Goal: Task Accomplishment & Management: Use online tool/utility

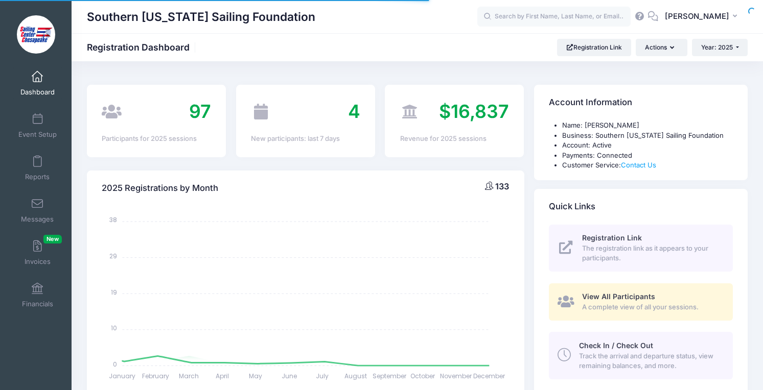
select select
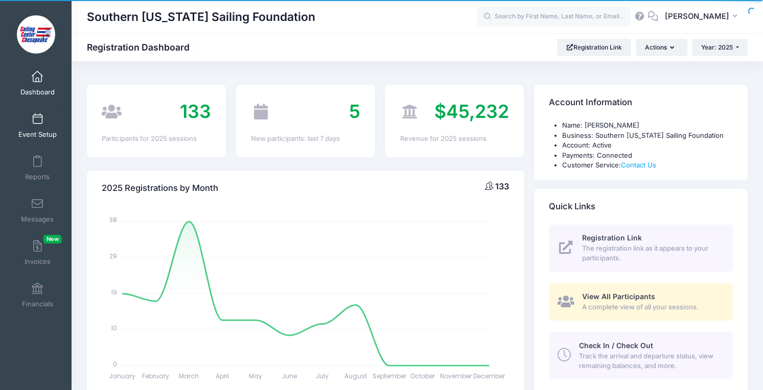
click at [49, 122] on link "Event Setup" at bounding box center [37, 126] width 49 height 36
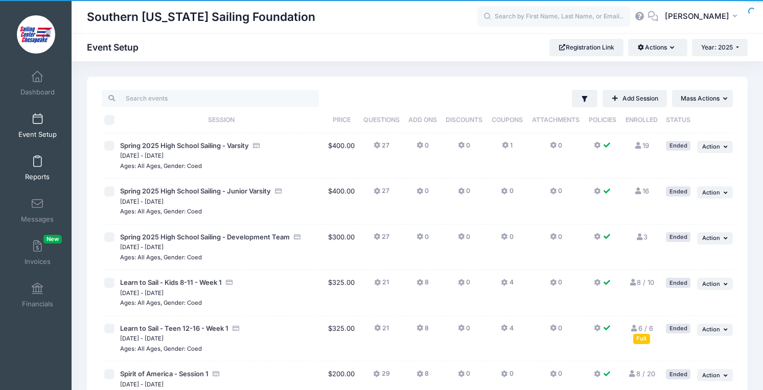
click at [33, 170] on link "Reports" at bounding box center [37, 168] width 49 height 36
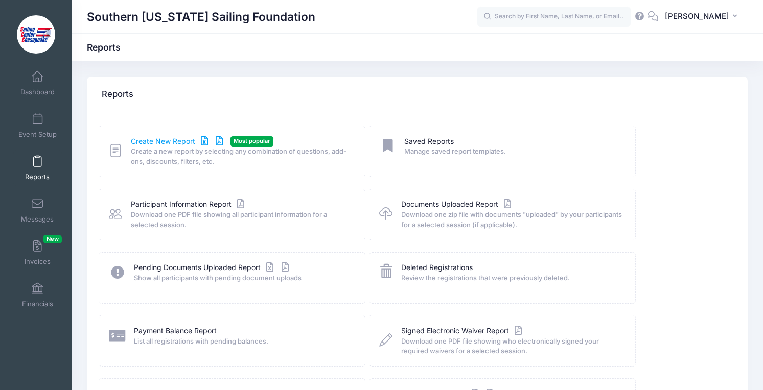
click at [169, 145] on link "Create New Report" at bounding box center [178, 141] width 95 height 11
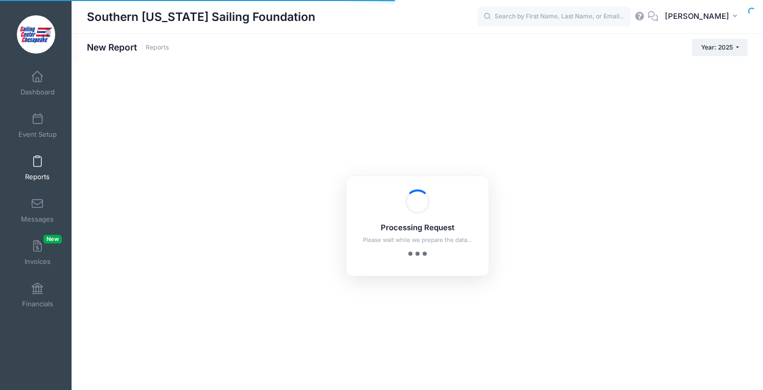
checkbox input "true"
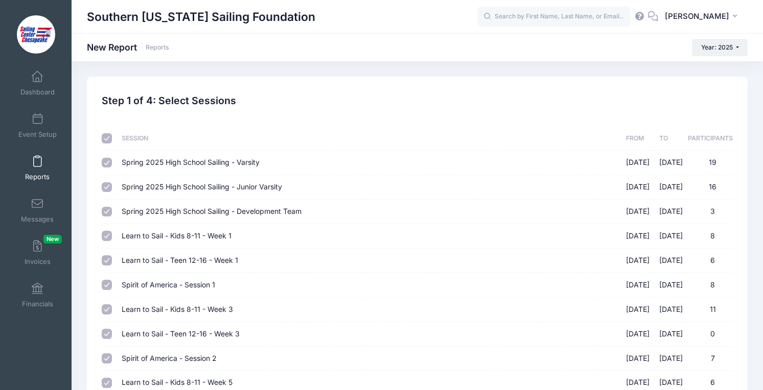
click at [106, 139] on input "checkbox" at bounding box center [107, 138] width 10 height 10
checkbox input "false"
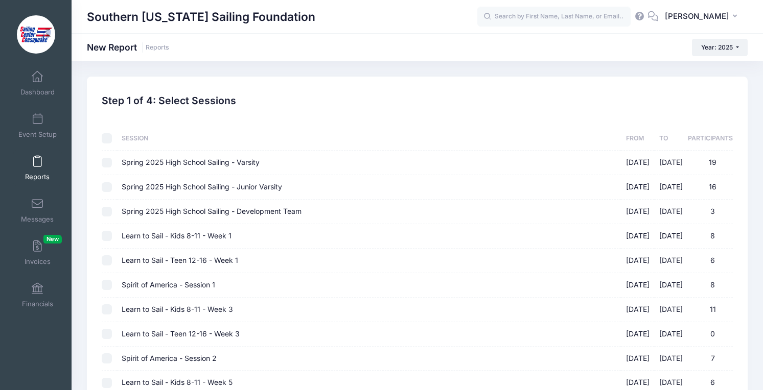
checkbox input "false"
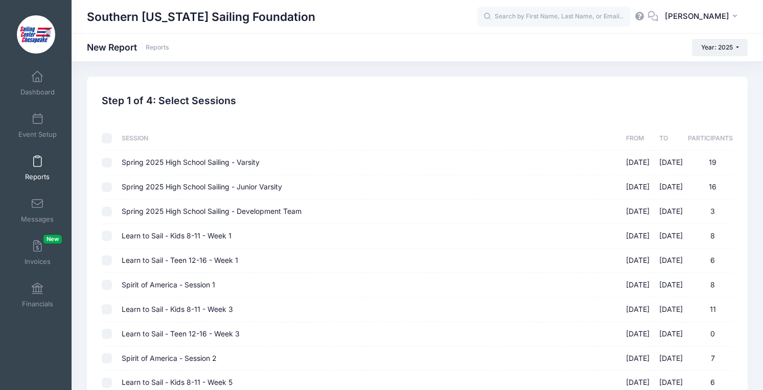
checkbox input "false"
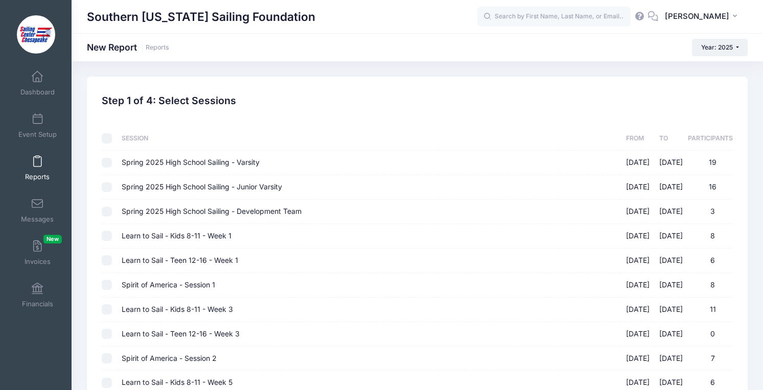
checkbox input "false"
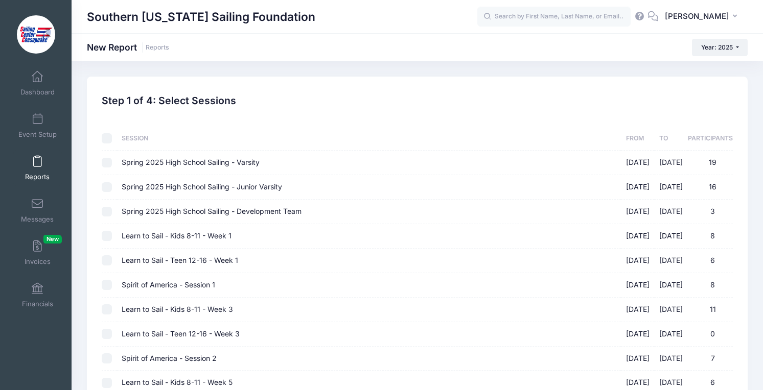
checkbox input "false"
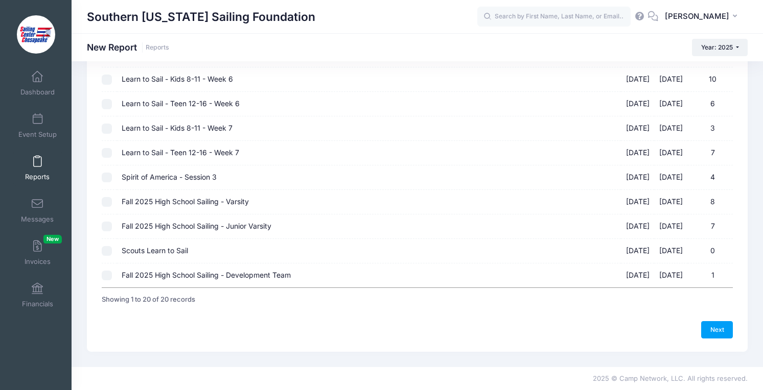
scroll to position [353, 0]
click at [111, 273] on input "Fall 2025 High School Sailing - Development Team [DATE] - [DATE] 1" at bounding box center [107, 275] width 10 height 10
checkbox input "true"
click at [111, 224] on input "Fall 2025 High School Sailing - Junior Varsity [DATE] - [DATE] 7" at bounding box center [107, 226] width 10 height 10
checkbox input "true"
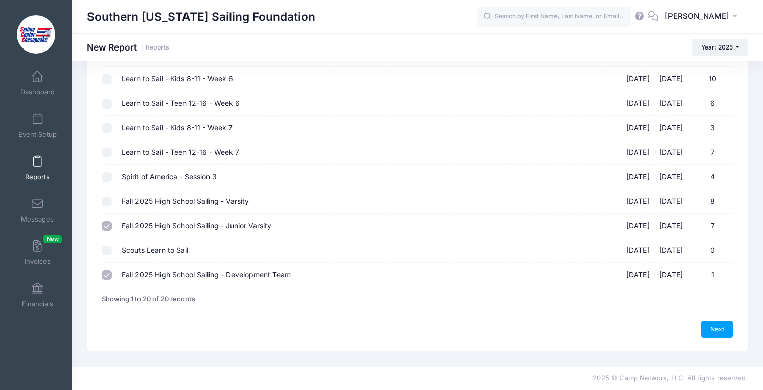
click at [108, 201] on input "Fall 2025 High School Sailing - Varsity [DATE] - [DATE] 8" at bounding box center [107, 202] width 10 height 10
checkbox input "true"
click at [717, 321] on link "Next" at bounding box center [717, 329] width 32 height 17
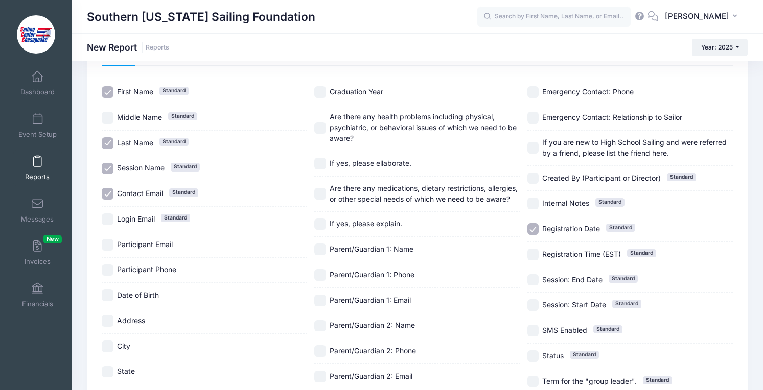
scroll to position [66, 0]
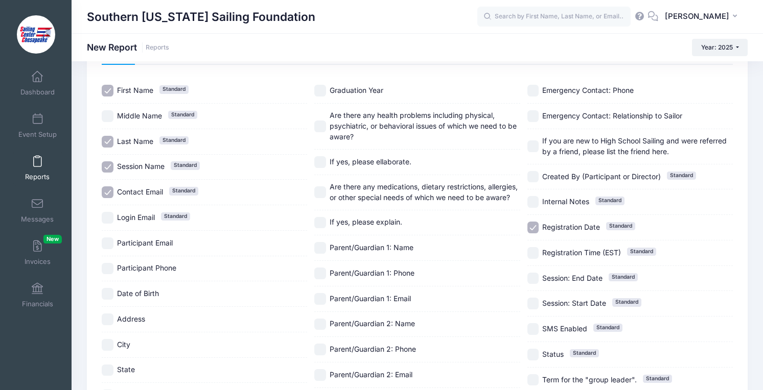
click at [151, 241] on span "Participant Email" at bounding box center [145, 243] width 56 height 9
checkbox input "true"
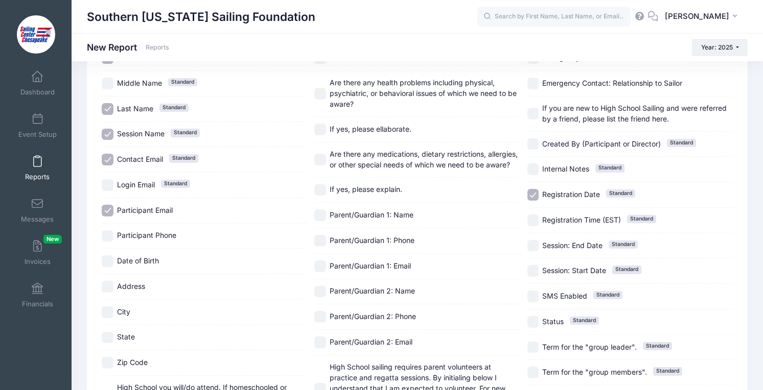
scroll to position [103, 0]
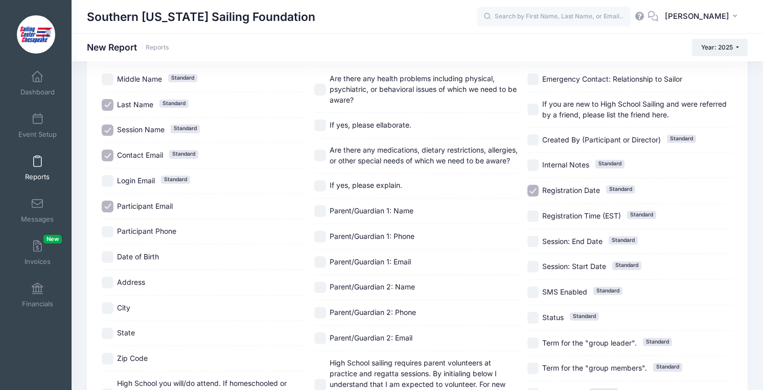
click at [151, 236] on span "Participant Phone" at bounding box center [146, 231] width 59 height 11
checkbox input "true"
click at [143, 255] on span "Date of Birth" at bounding box center [138, 256] width 42 height 9
checkbox input "false"
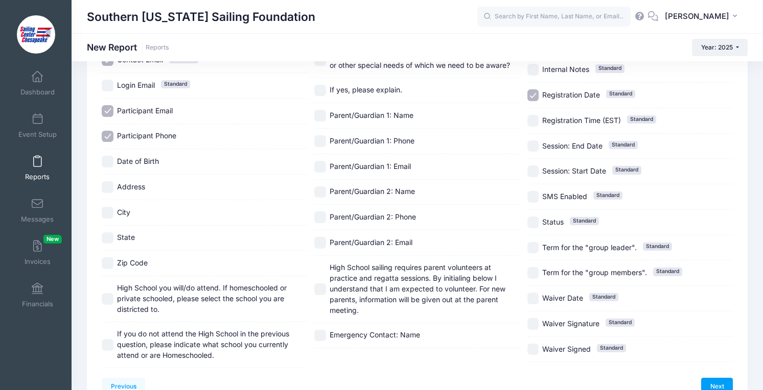
scroll to position [201, 0]
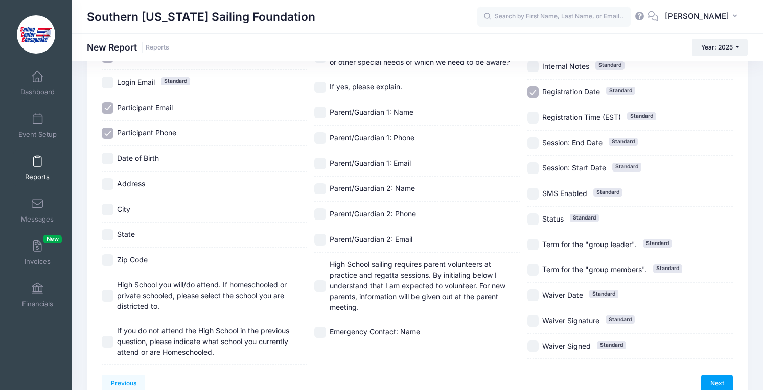
click at [137, 287] on span "High School you will/do attend. If homeschooled or private schooled, please sel…" at bounding box center [202, 296] width 170 height 30
checkbox input "true"
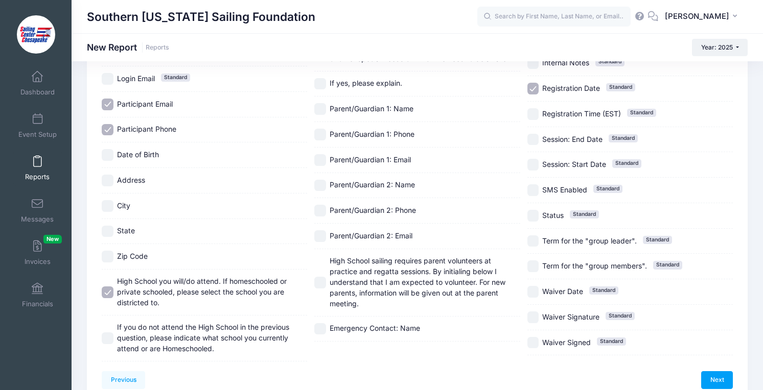
click at [135, 336] on span "If you do not attend the High School in the previous question, please indicate …" at bounding box center [203, 338] width 172 height 30
checkbox input "true"
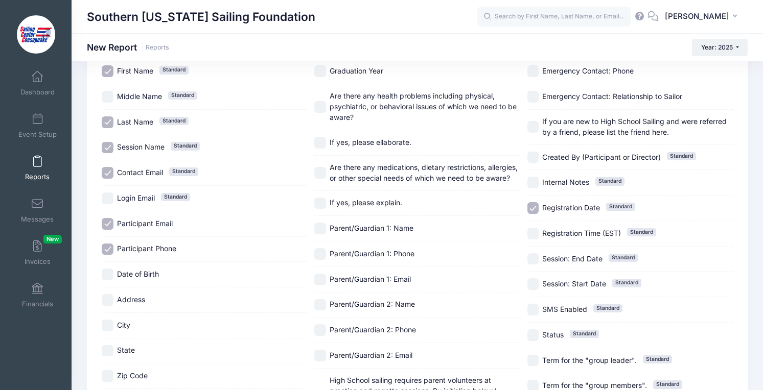
scroll to position [59, 0]
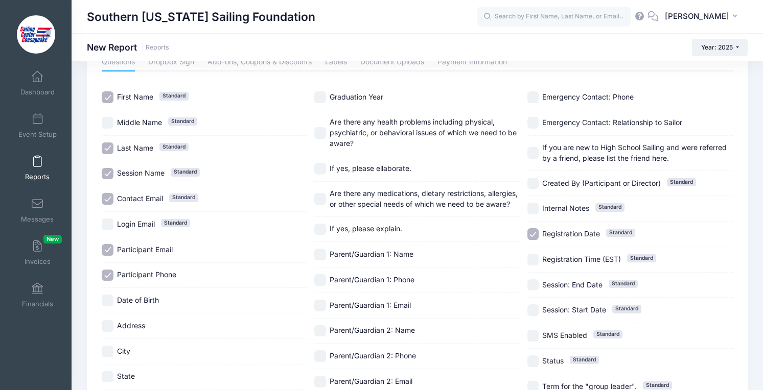
click at [349, 103] on label "Graduation Year" at bounding box center [416, 97] width 205 height 12
checkbox input "true"
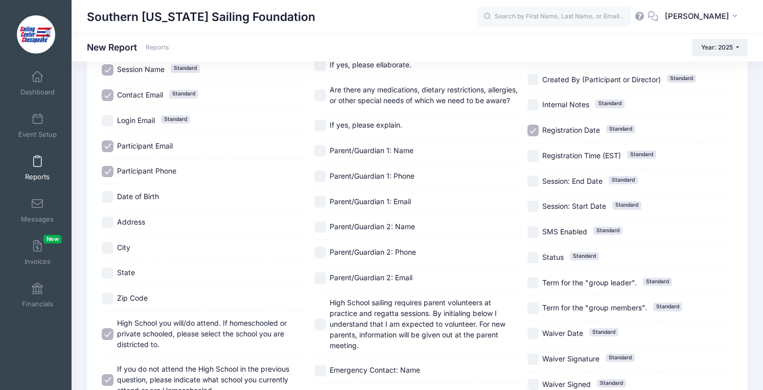
scroll to position [173, 0]
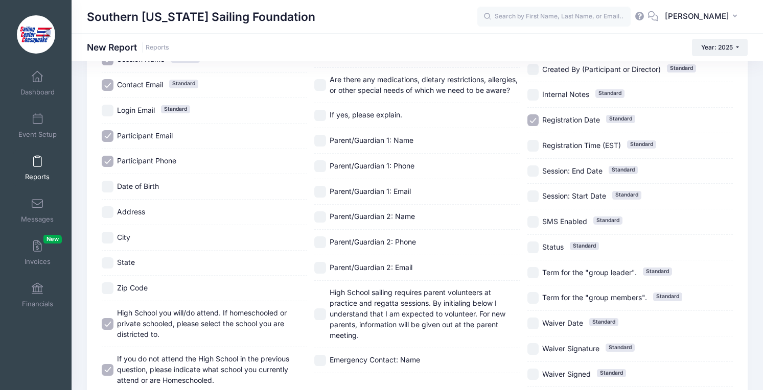
click at [354, 144] on span "Parent/Guardian 1: Name" at bounding box center [372, 140] width 84 height 9
checkbox input "true"
click at [352, 163] on span "Parent/Guardian 1: Phone" at bounding box center [372, 165] width 85 height 9
checkbox input "true"
click at [352, 191] on span "Parent/Guardian 1: Email" at bounding box center [370, 191] width 81 height 9
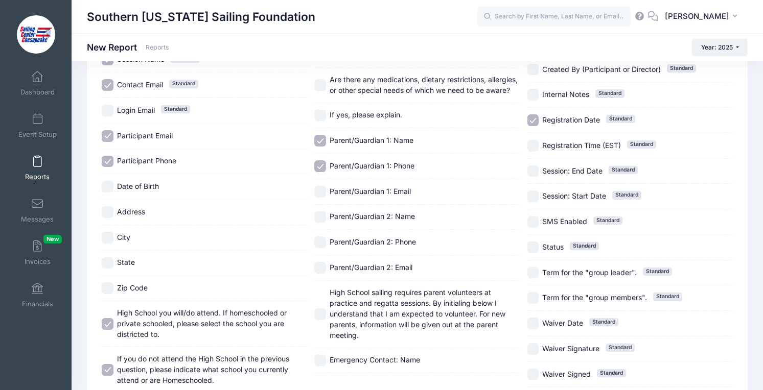
checkbox input "true"
click at [351, 220] on span "Parent/Guardian 2: Name" at bounding box center [372, 216] width 85 height 9
checkbox input "true"
click at [349, 244] on span "Parent/Guardian 2: Phone" at bounding box center [373, 242] width 86 height 9
checkbox input "true"
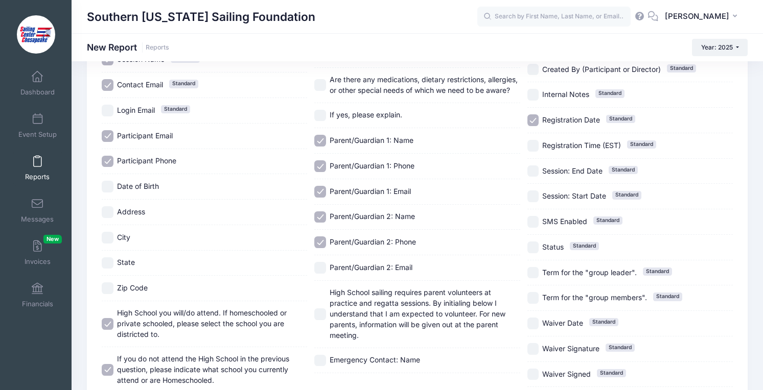
click at [349, 268] on span "Parent/Guardian 2: Email" at bounding box center [371, 267] width 83 height 9
checkbox input "true"
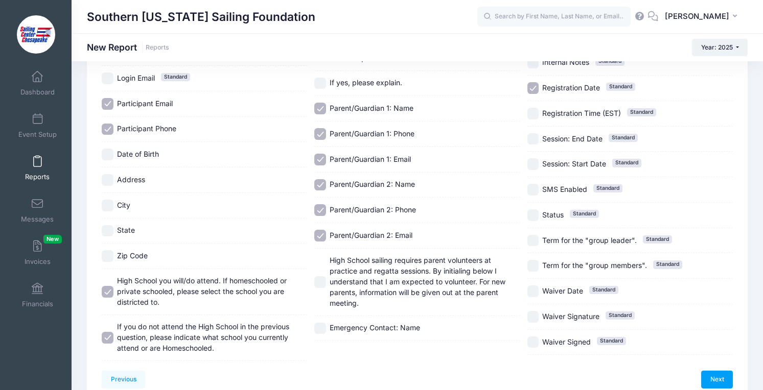
scroll to position [205, 0]
click at [348, 327] on span "Emergency Contact: Name" at bounding box center [375, 328] width 90 height 9
checkbox input "true"
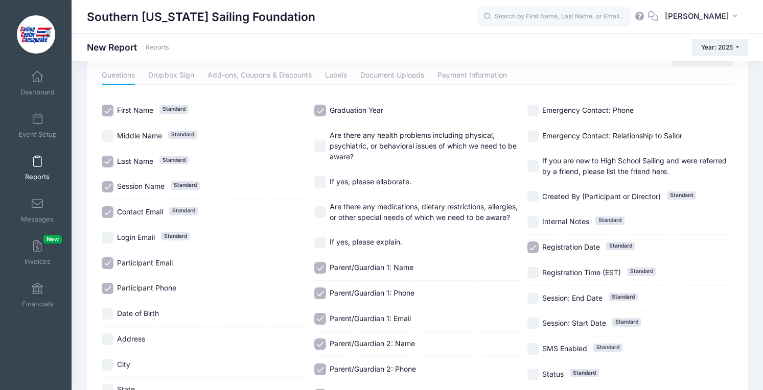
scroll to position [44, 0]
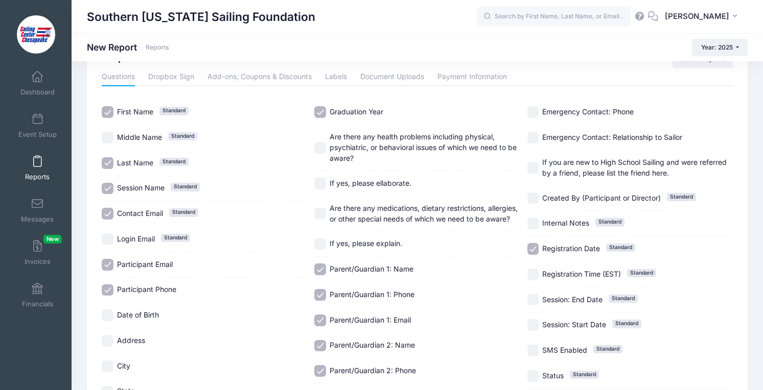
click at [592, 110] on span "Emergency Contact: Phone" at bounding box center [587, 111] width 91 height 9
checkbox input "true"
click at [586, 132] on span "Emergency Contact: Relationship to Sailor" at bounding box center [612, 137] width 140 height 11
checkbox input "true"
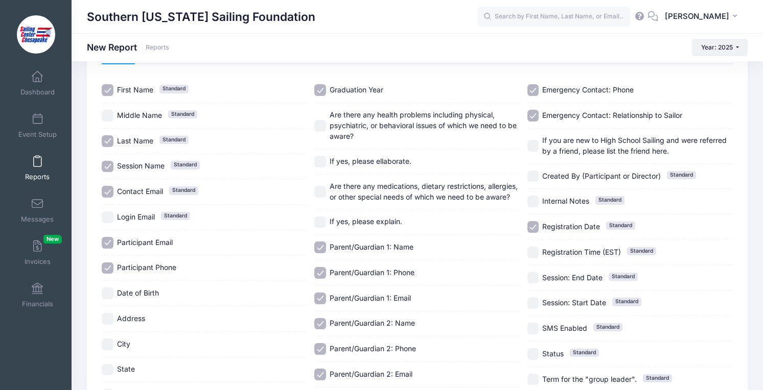
scroll to position [68, 0]
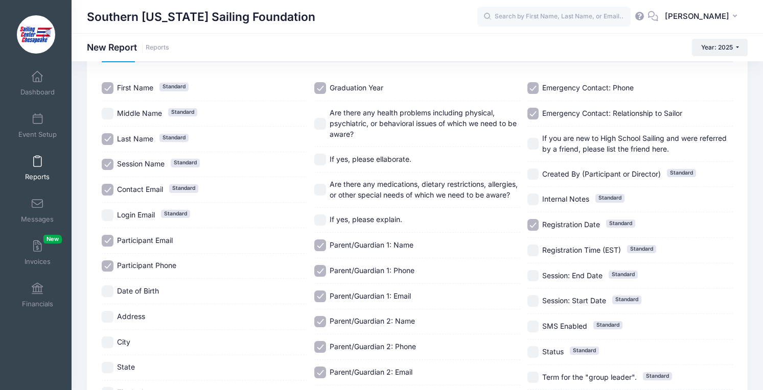
click at [586, 132] on div "If you are new to High School Sailing and were referred by a friend, please lis…" at bounding box center [629, 144] width 205 height 35
checkbox input "true"
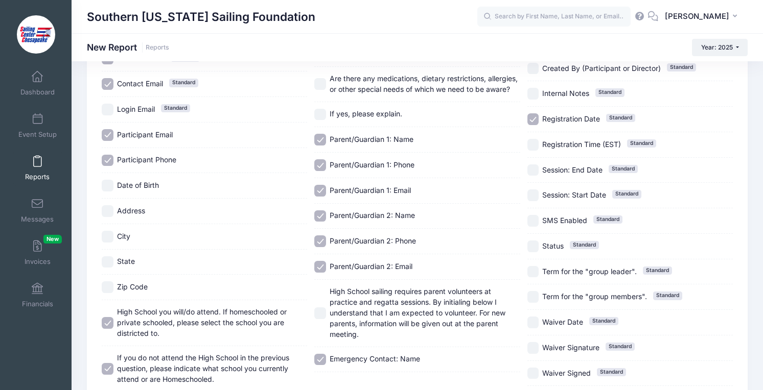
scroll to position [169, 0]
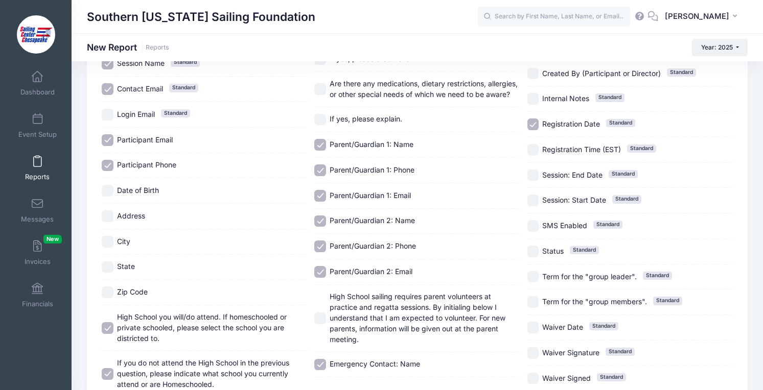
click at [586, 125] on span "Registration Date" at bounding box center [571, 124] width 58 height 9
checkbox input "false"
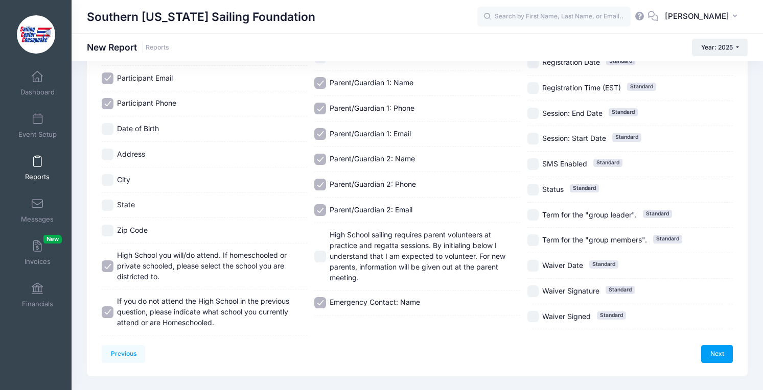
scroll to position [237, 0]
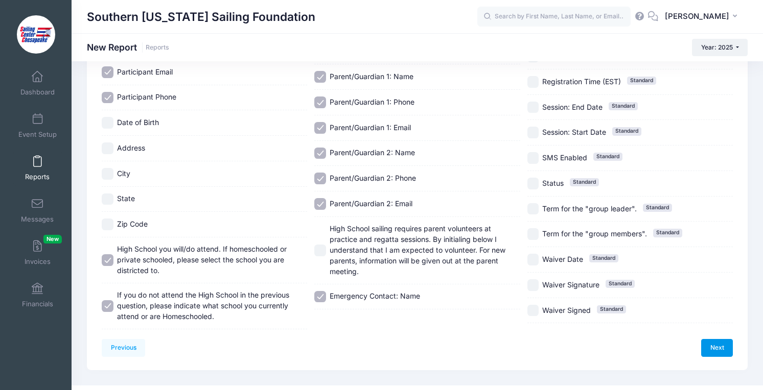
click at [710, 349] on link "Next" at bounding box center [717, 347] width 32 height 17
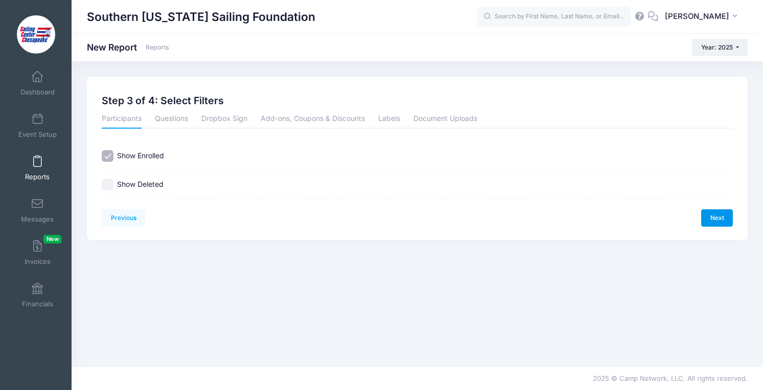
click at [713, 219] on link "Next" at bounding box center [717, 218] width 32 height 17
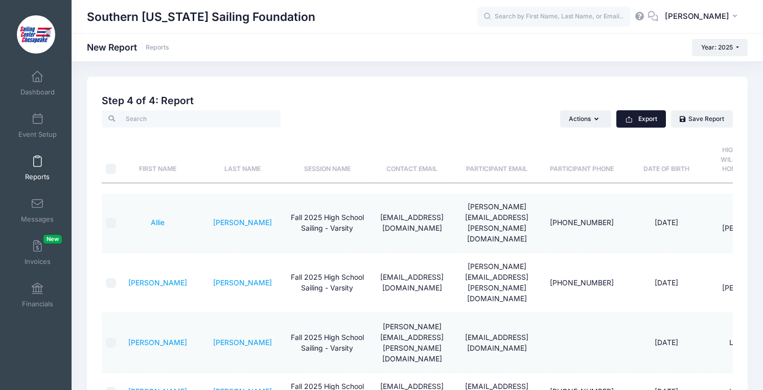
click at [649, 121] on button "Export" at bounding box center [641, 118] width 50 height 17
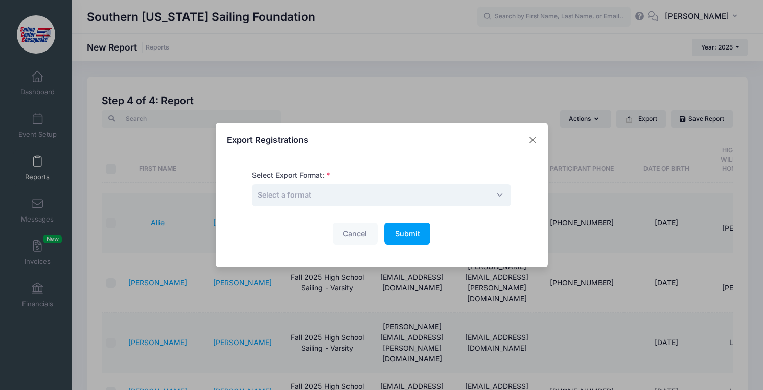
click at [388, 186] on span "Select a format" at bounding box center [381, 195] width 259 height 22
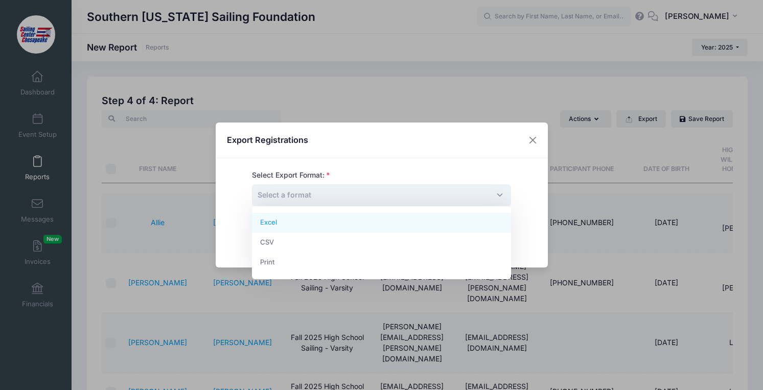
select select "excel"
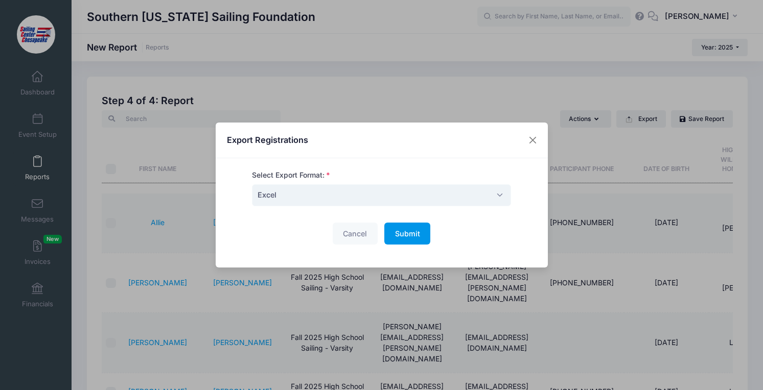
click at [403, 228] on button "Submit Please wait..." at bounding box center [407, 234] width 46 height 22
